Goal: Information Seeking & Learning: Find specific fact

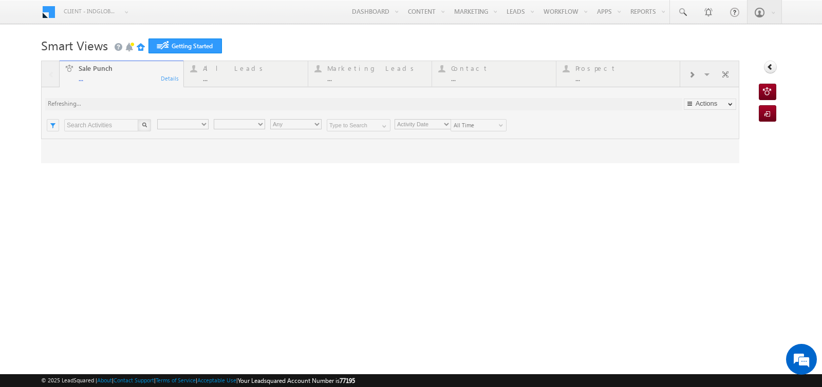
type input "Any Owner"
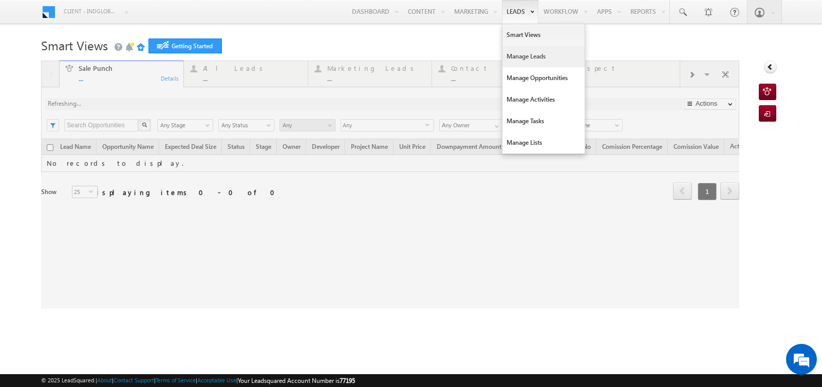
click at [511, 59] on link "Manage Leads" at bounding box center [543, 57] width 82 height 22
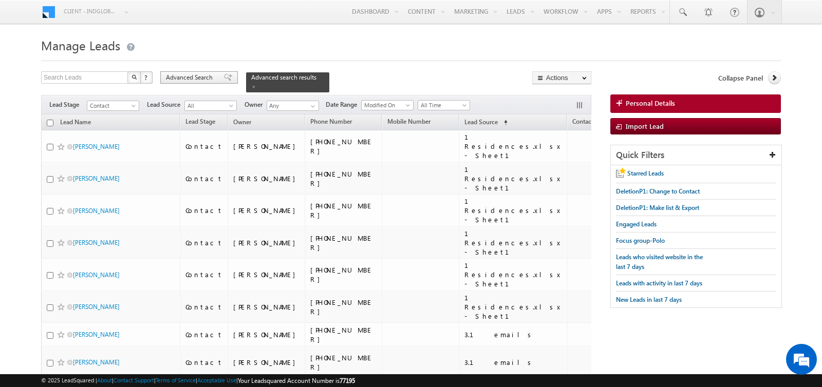
click at [202, 81] on span "Advanced Search" at bounding box center [191, 77] width 50 height 9
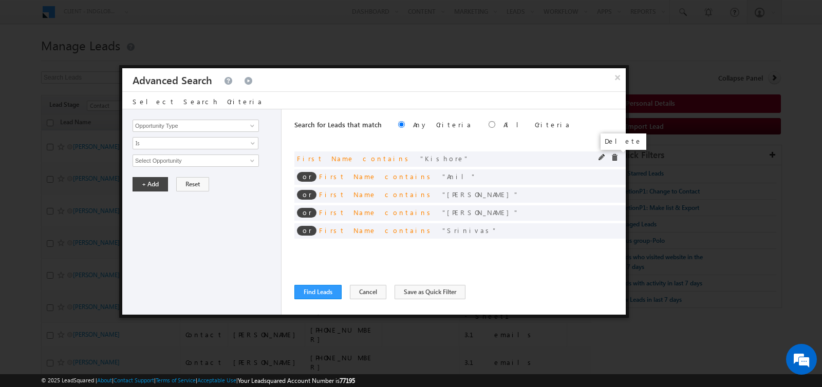
click at [615, 155] on span at bounding box center [613, 157] width 7 height 7
click at [0, 0] on span at bounding box center [0, 0] width 0 height 0
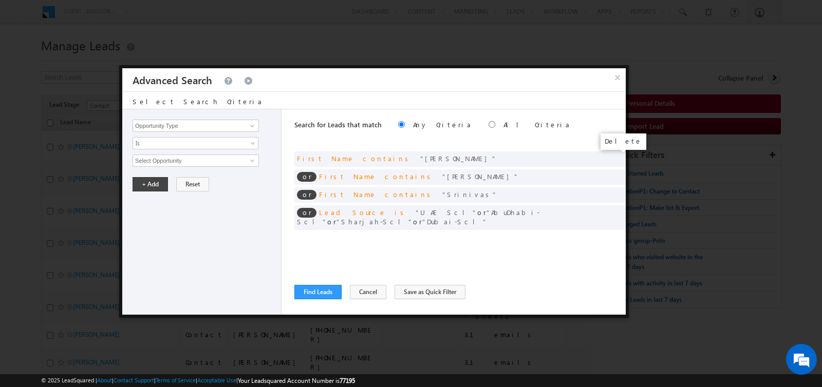
click at [0, 0] on span at bounding box center [0, 0] width 0 height 0
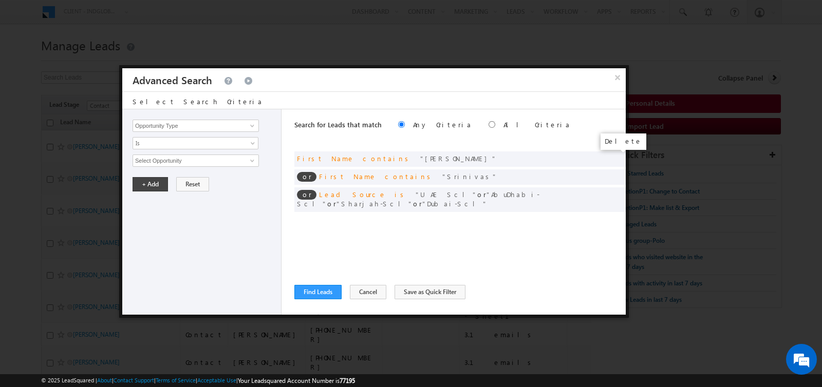
click at [0, 0] on span at bounding box center [0, 0] width 0 height 0
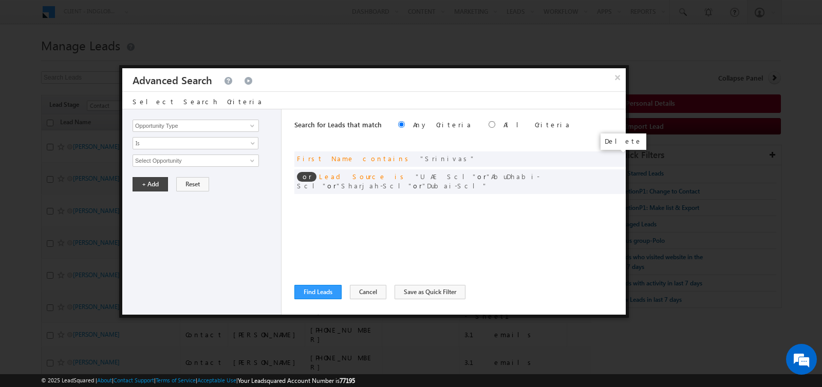
click at [0, 0] on span at bounding box center [0, 0] width 0 height 0
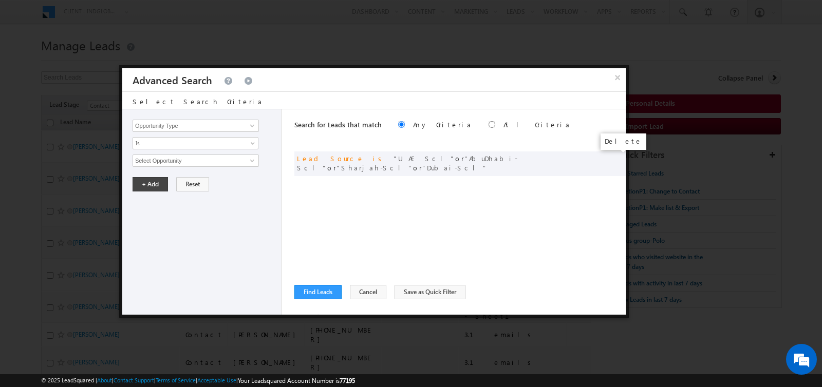
click at [0, 0] on span at bounding box center [0, 0] width 0 height 0
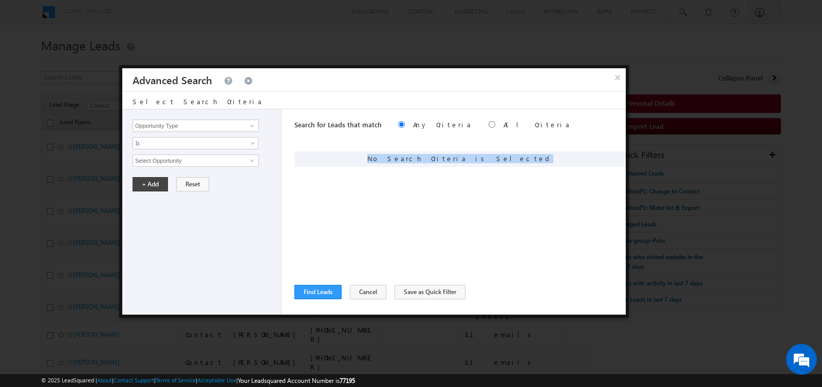
click at [615, 155] on div "No Search Criteria is Selected" at bounding box center [459, 158] width 331 height 15
click at [206, 127] on input "Opportunity Type" at bounding box center [195, 126] width 126 height 12
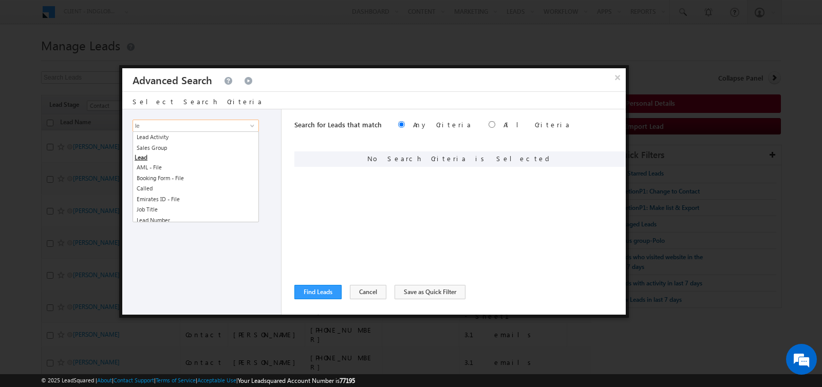
type input "l"
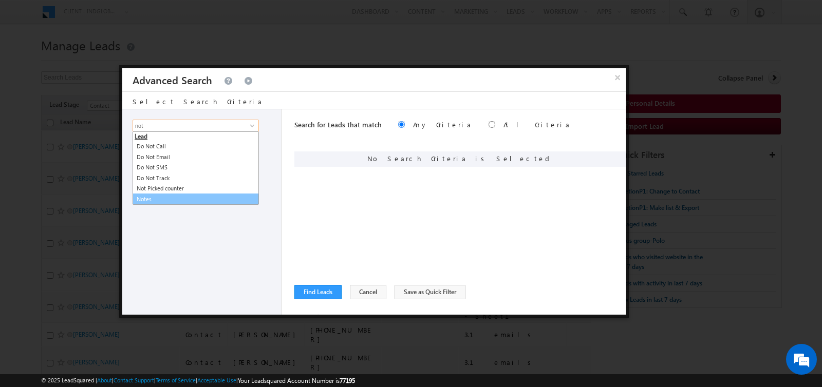
click at [159, 199] on link "Notes" at bounding box center [195, 200] width 126 height 12
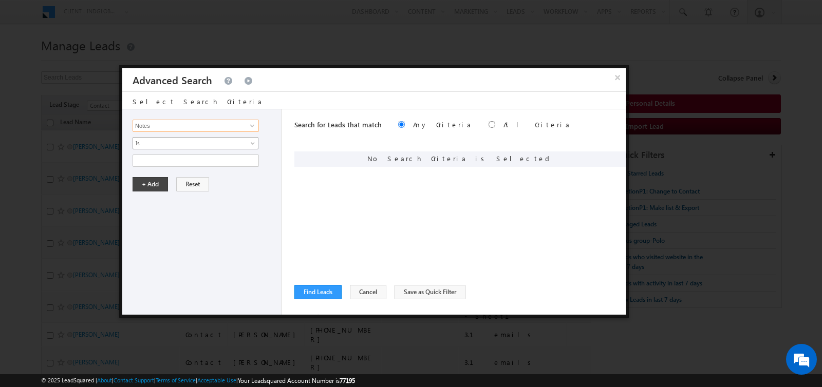
type input "Notes"
click at [159, 142] on span "Is" at bounding box center [188, 143] width 111 height 9
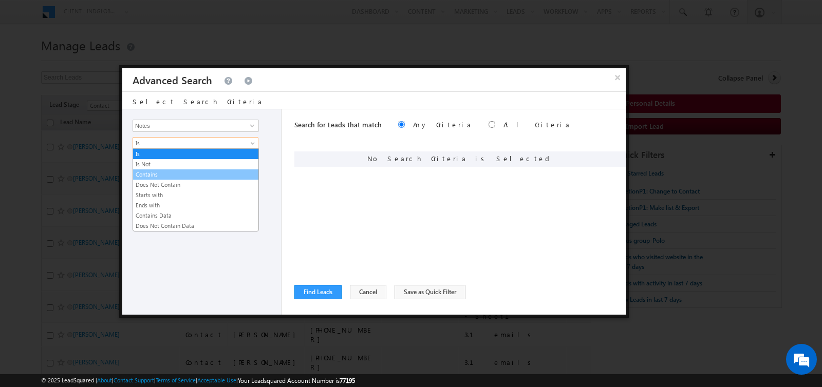
click at [159, 170] on link "Contains" at bounding box center [195, 174] width 125 height 9
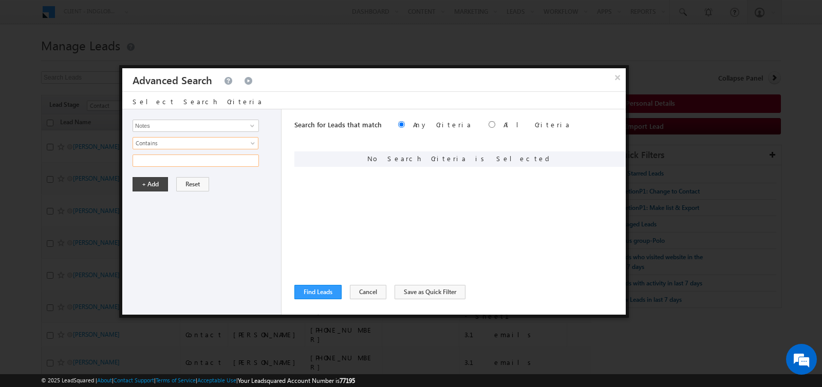
click at [159, 155] on input "text" at bounding box center [195, 161] width 126 height 12
type input "ready"
click at [153, 189] on button "+ Add" at bounding box center [149, 184] width 35 height 14
click at [312, 289] on button "Find Leads" at bounding box center [317, 292] width 47 height 14
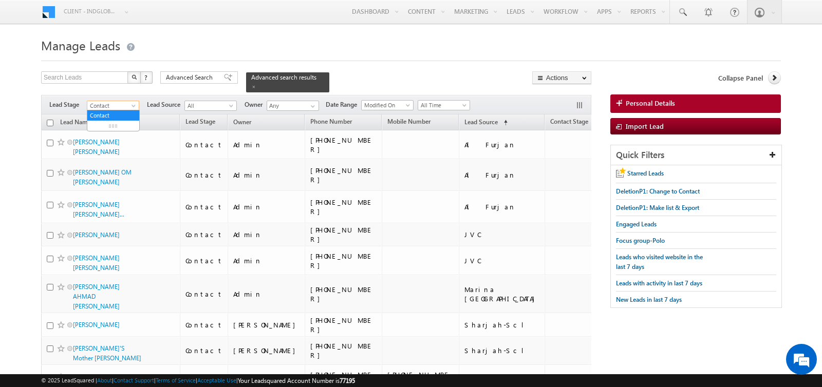
click at [124, 103] on span "Contact" at bounding box center [111, 105] width 49 height 9
click at [110, 116] on link "All" at bounding box center [113, 115] width 52 height 9
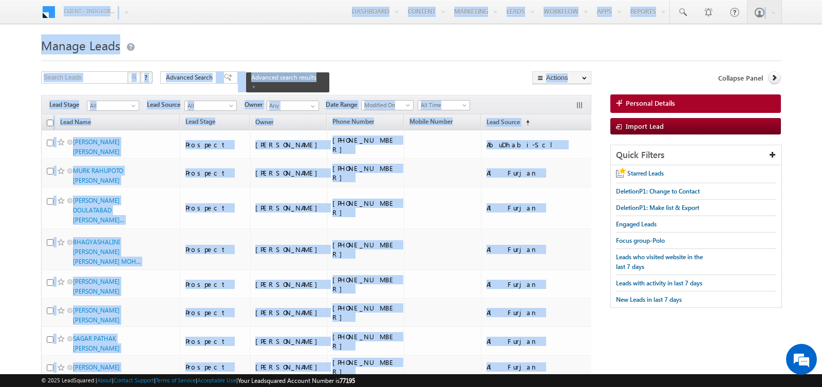
drag, startPoint x: 526, startPoint y: 299, endPoint x: 48, endPoint y: -84, distance: 611.8
copy body "Menu Client - indglobal2 (77195) X (My Organization) - indglobal (48060) Client…"
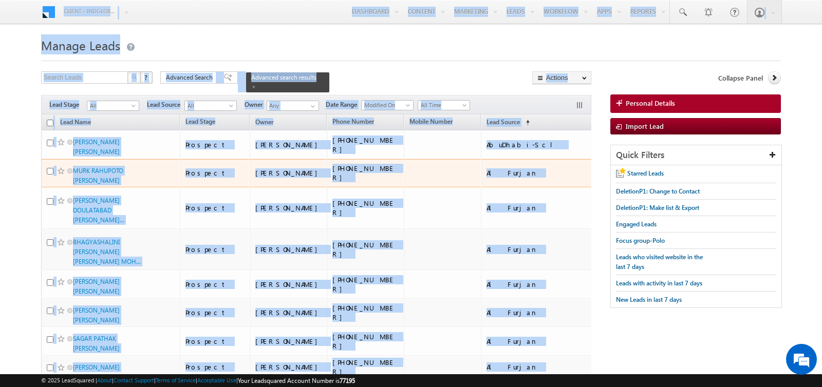
scroll to position [0, 117]
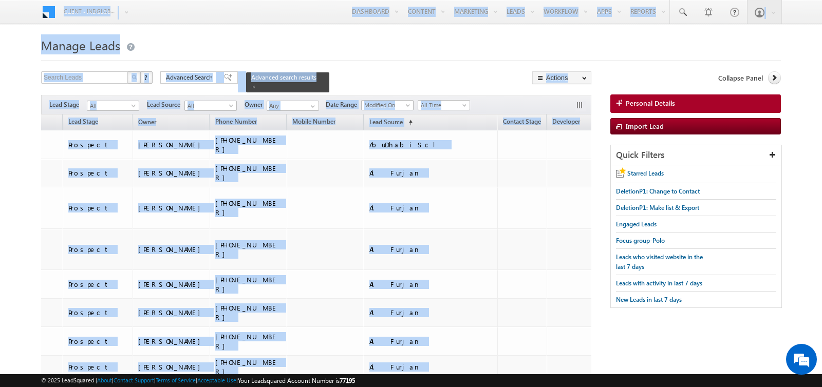
click at [494, 59] on div at bounding box center [410, 57] width 739 height 7
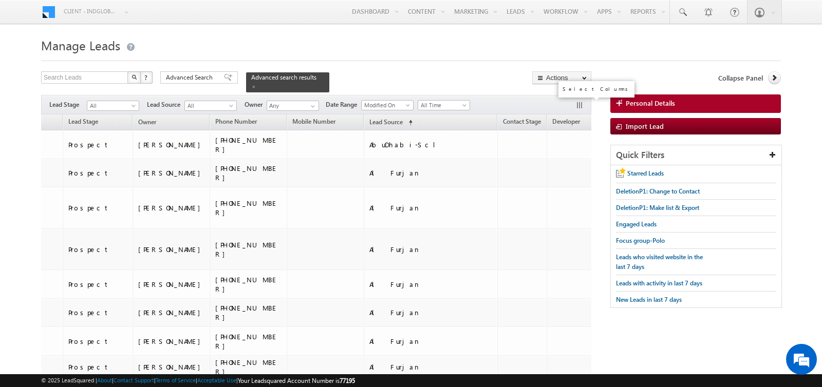
click at [577, 103] on button "button" at bounding box center [580, 106] width 10 height 10
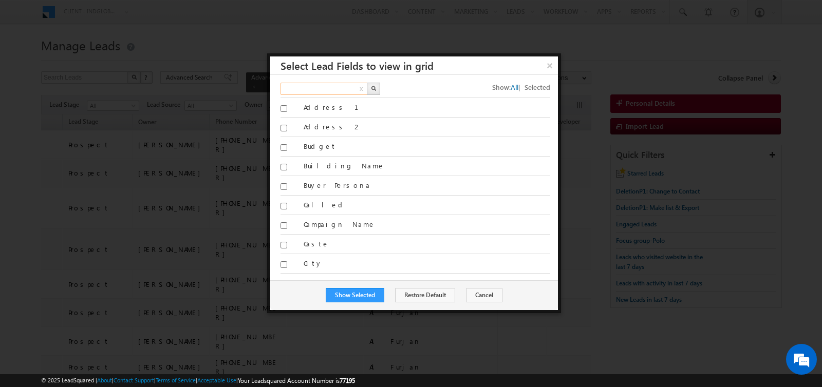
click at [330, 93] on input "text" at bounding box center [324, 89] width 88 height 12
type input "no"
click at [372, 88] on img "button" at bounding box center [373, 88] width 5 height 5
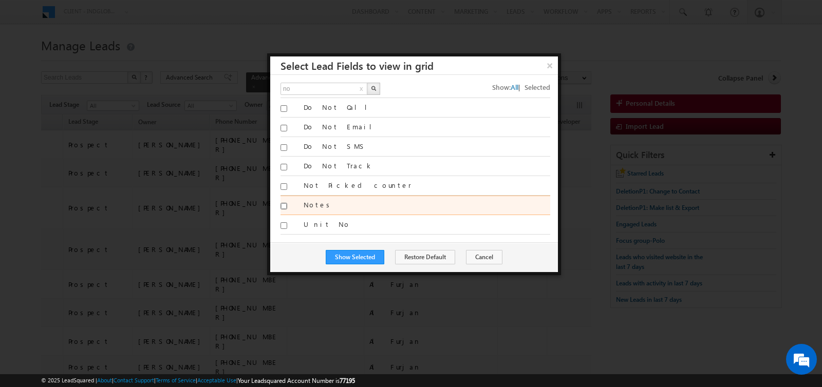
click at [281, 203] on input "Notes" at bounding box center [283, 206] width 7 height 7
checkbox input "true"
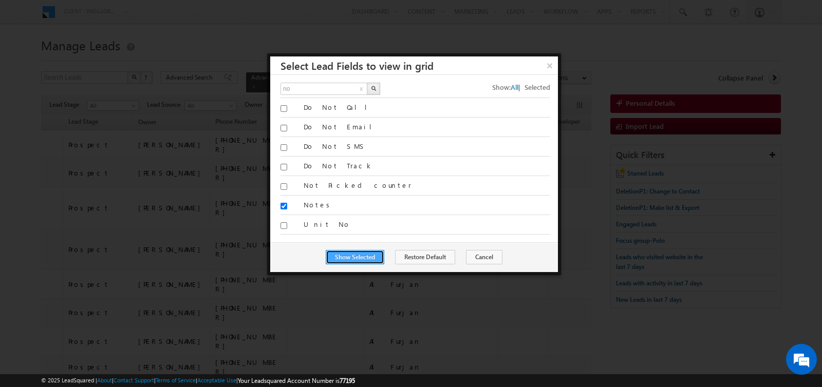
click at [353, 252] on button "Show Selected" at bounding box center [355, 257] width 59 height 14
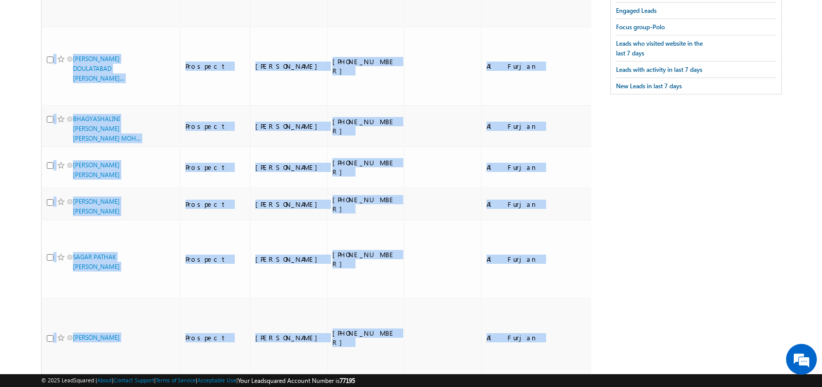
scroll to position [0, 0]
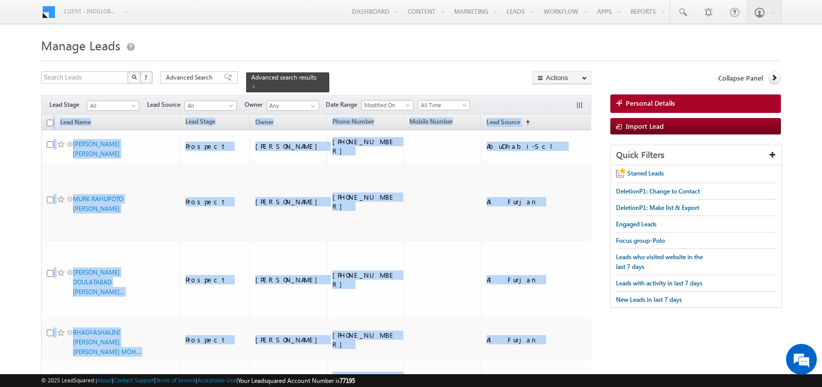
drag, startPoint x: 545, startPoint y: 300, endPoint x: 47, endPoint y: 128, distance: 526.9
copy table "Lead Name Lead Stage Owner Phone Number Mobile Number Lead Source (sorted ascen…"
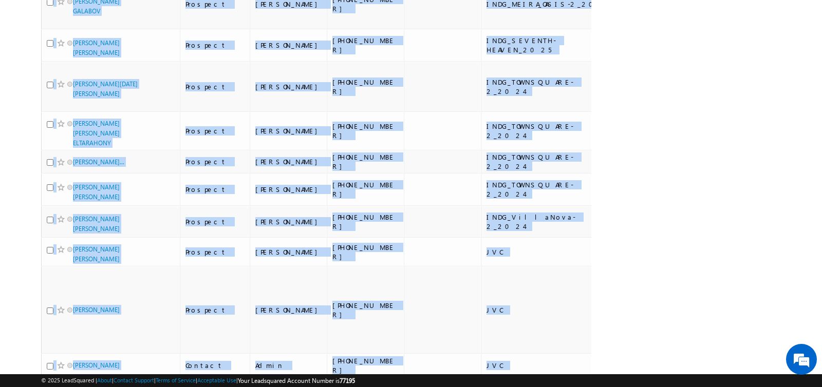
scroll to position [8644, 0]
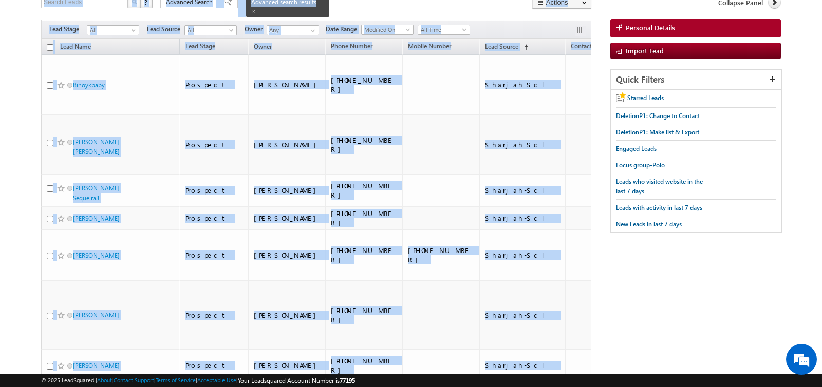
scroll to position [0, 0]
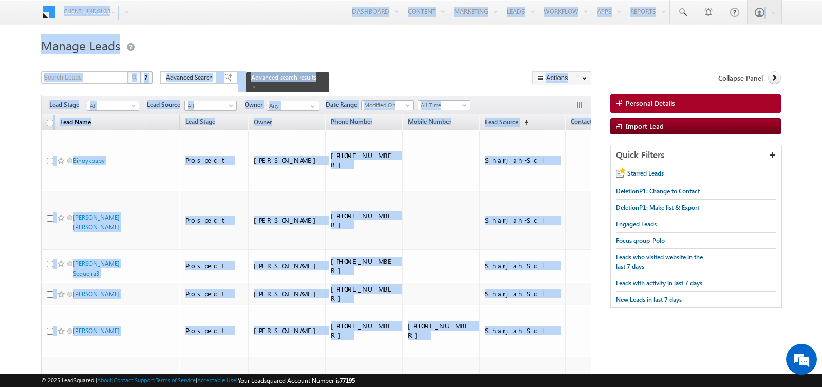
drag, startPoint x: 557, startPoint y: 300, endPoint x: 59, endPoint y: 122, distance: 529.1
copy table "Lore Ipsu Dolo Sitam Conse Adipi Elitse Doeius Tempor Inci Utlabo (etdolo magna…"
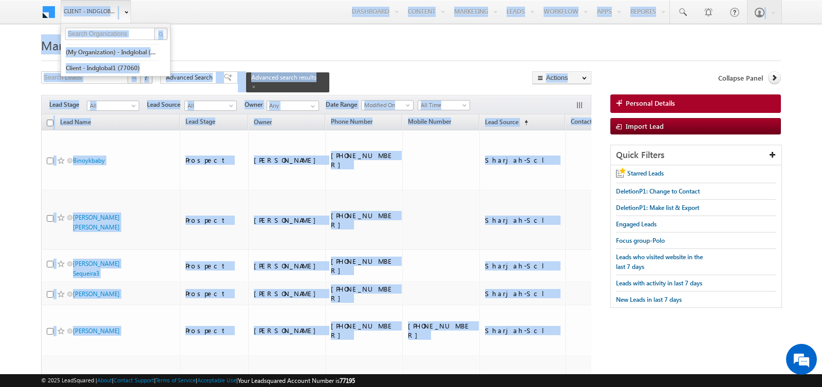
click at [96, 11] on span "Client - indglobal2 (77195)" at bounding box center [91, 11] width 54 height 10
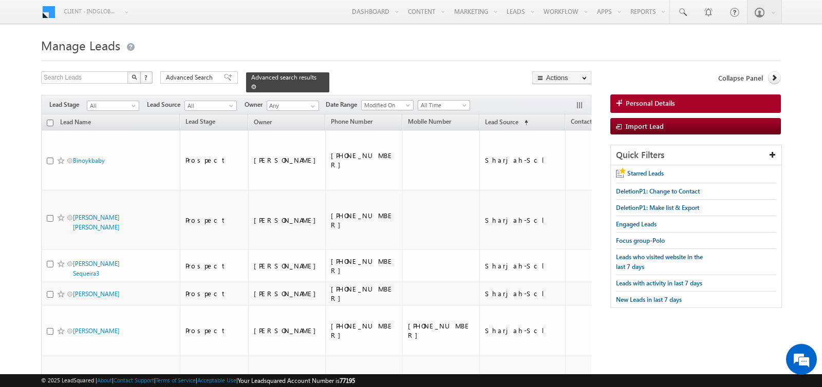
click at [251, 86] on span at bounding box center [253, 86] width 5 height 5
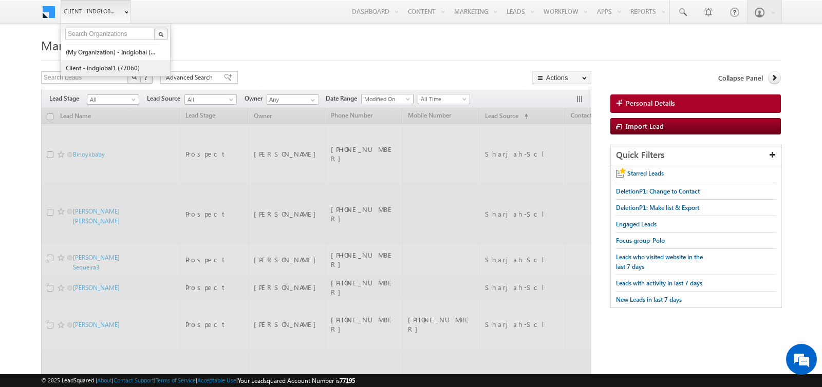
click at [103, 66] on link "Client - indglobal1 (77060)" at bounding box center [112, 68] width 94 height 16
